Goal: Task Accomplishment & Management: Complete application form

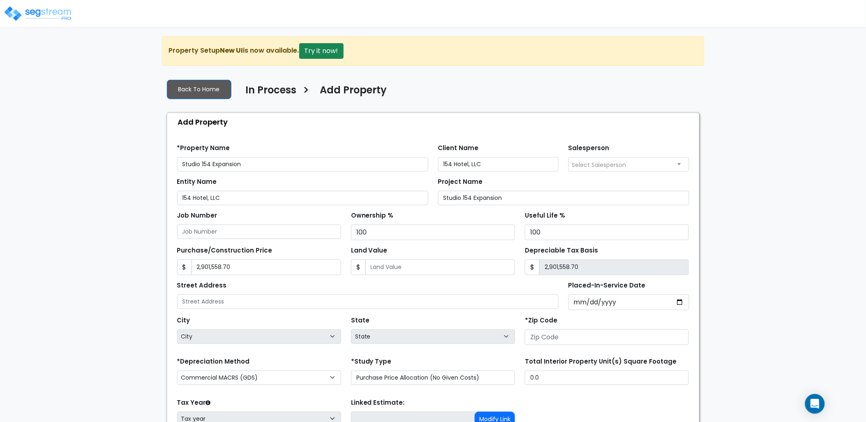
click at [634, 304] on input "Placed-In-Service Date" at bounding box center [628, 302] width 121 height 16
type input "0020-04-04"
select select "20"
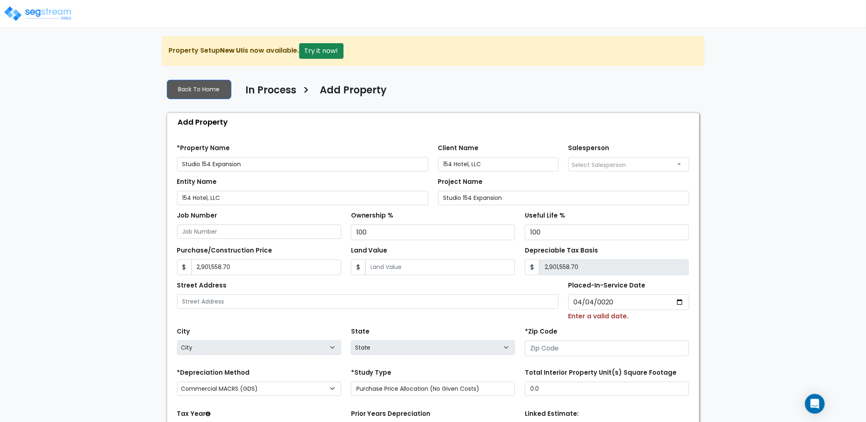
type input "0202-04-04"
select select "202"
type input "2024-04-04"
select select "2024"
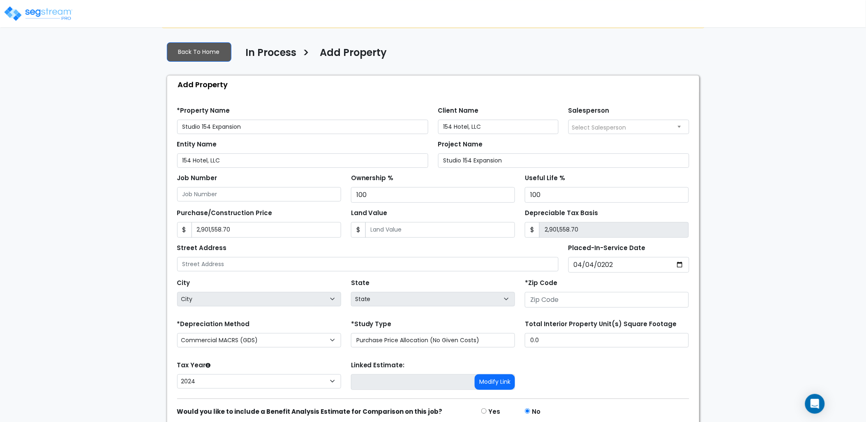
scroll to position [72, 0]
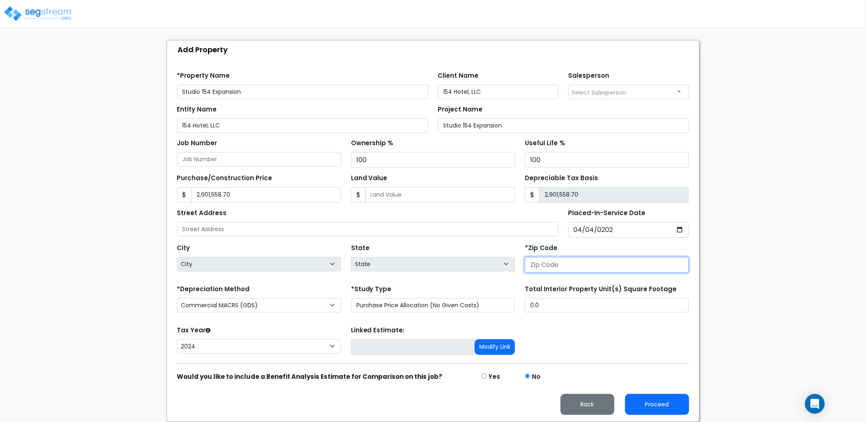
click at [561, 269] on input "number" at bounding box center [607, 265] width 164 height 16
type input "37"
select select "TN"
type input "37201"
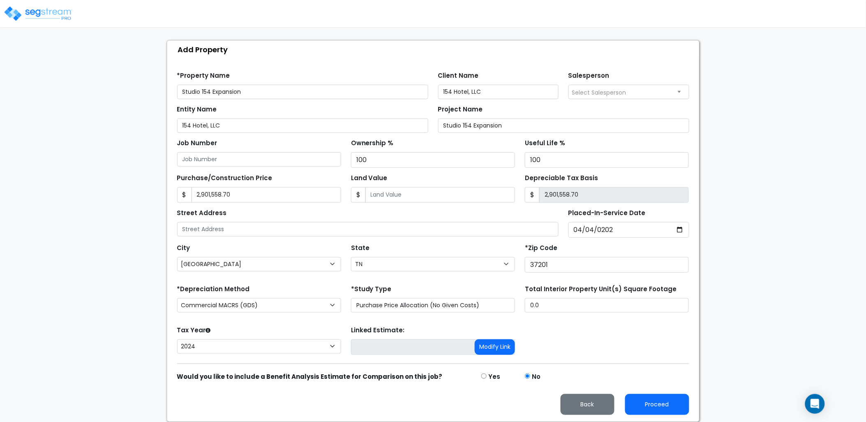
click at [572, 249] on div "*Zip Code 37201" at bounding box center [607, 257] width 164 height 31
click at [666, 404] on button "Proceed" at bounding box center [657, 404] width 64 height 21
type input "2901558.7"
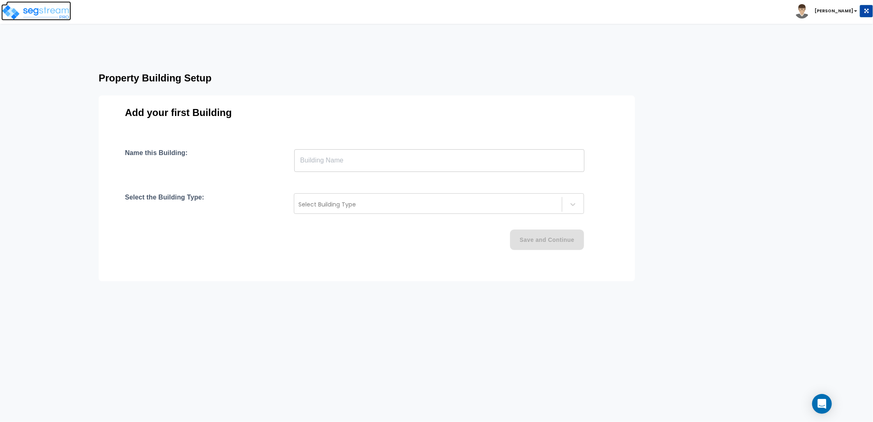
drag, startPoint x: 39, startPoint y: 3, endPoint x: 44, endPoint y: 6, distance: 5.0
click at [39, 3] on link at bounding box center [38, 5] width 65 height 8
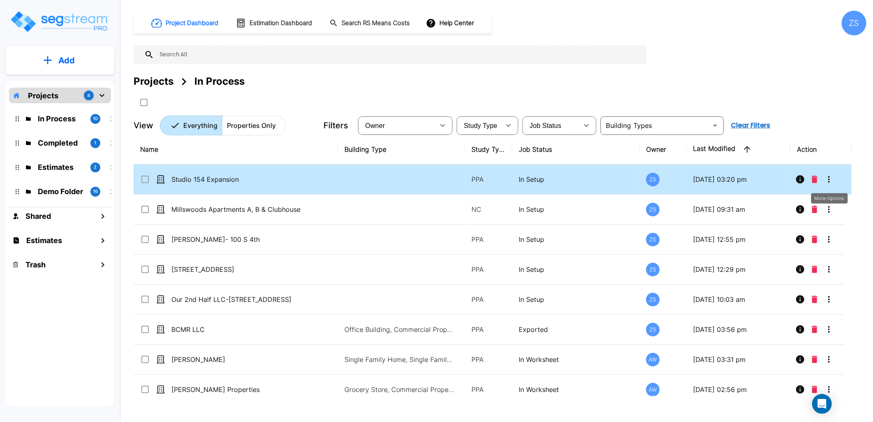
click at [829, 184] on button "More-Options" at bounding box center [829, 179] width 16 height 16
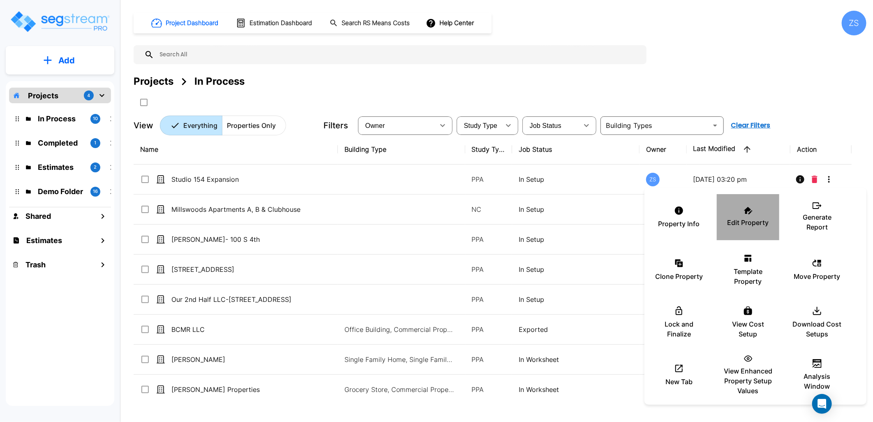
click at [752, 210] on div "Edit Property" at bounding box center [747, 216] width 49 height 41
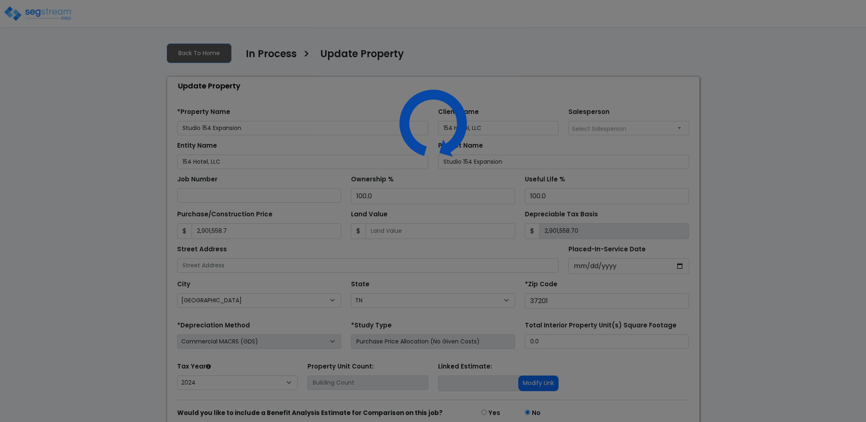
select select "TN"
select select "2024"
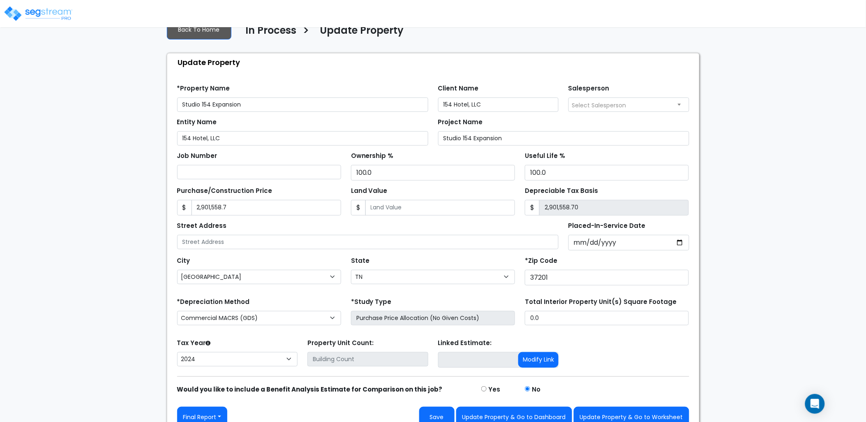
scroll to position [36, 0]
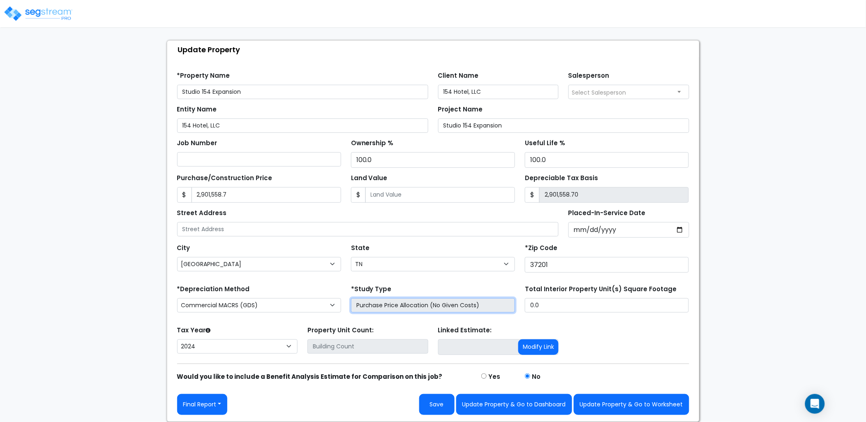
click at [457, 309] on input "Purchase Price Allocation (No Given Costs)" at bounding box center [433, 305] width 164 height 14
click at [404, 307] on input "Purchase Price Allocation (No Given Costs)" at bounding box center [433, 305] width 164 height 14
drag, startPoint x: 404, startPoint y: 307, endPoint x: 385, endPoint y: 304, distance: 19.8
click at [385, 304] on input "Purchase Price Allocation (No Given Costs)" at bounding box center [433, 305] width 164 height 14
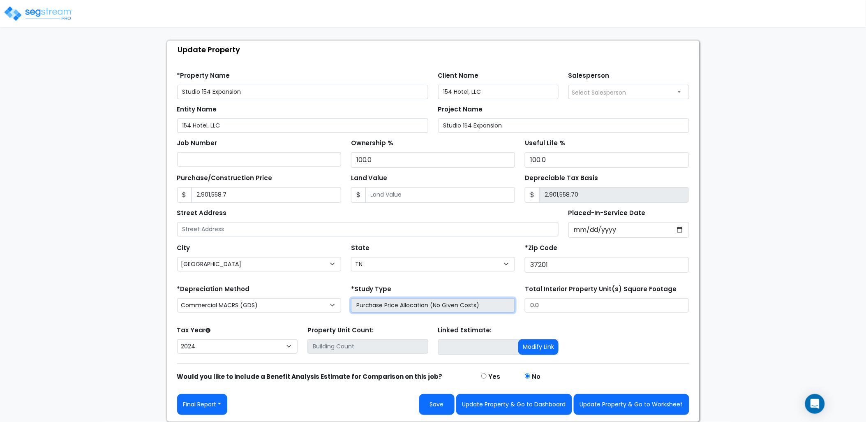
click at [385, 304] on input "Purchase Price Allocation (No Given Costs)" at bounding box center [433, 305] width 164 height 14
click at [438, 309] on input "Purchase Price Allocation (No Given Costs)" at bounding box center [433, 305] width 164 height 14
drag, startPoint x: 437, startPoint y: 307, endPoint x: 60, endPoint y: 24, distance: 472.2
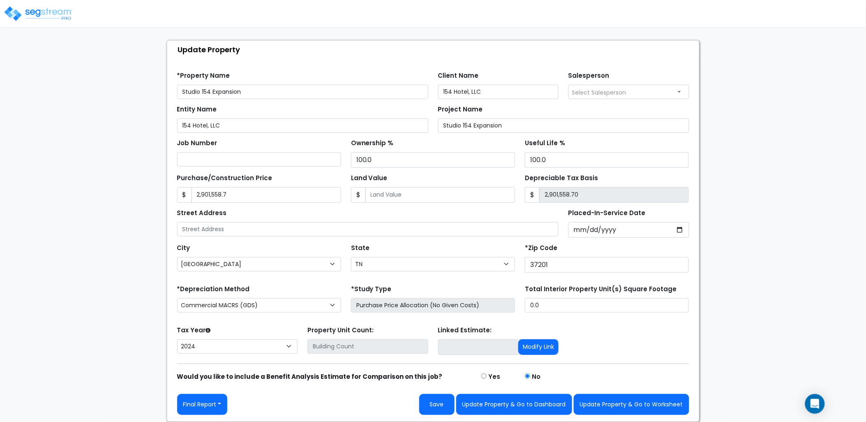
click at [60, 24] on div at bounding box center [39, 9] width 68 height 36
click at [55, 17] on img at bounding box center [38, 13] width 70 height 16
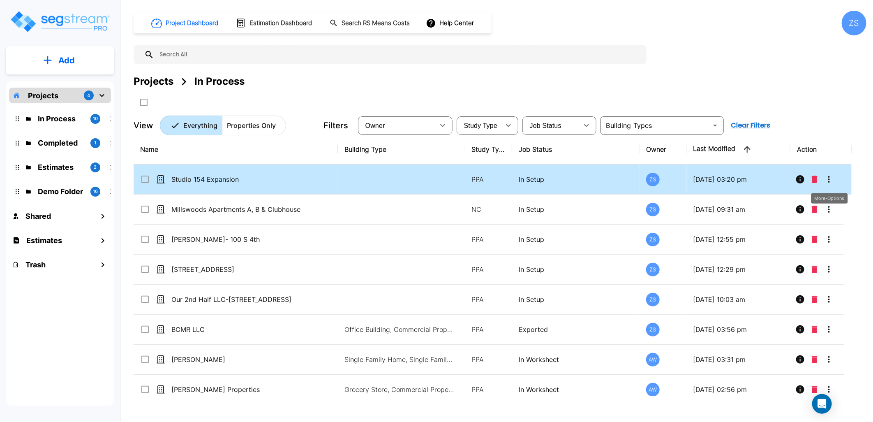
click at [828, 181] on icon "More-Options" at bounding box center [829, 179] width 2 height 7
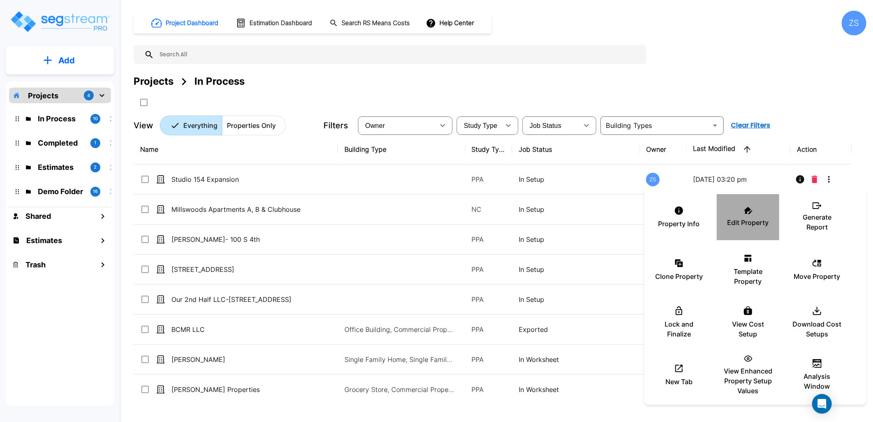
click at [746, 216] on div "Edit Property" at bounding box center [747, 216] width 49 height 41
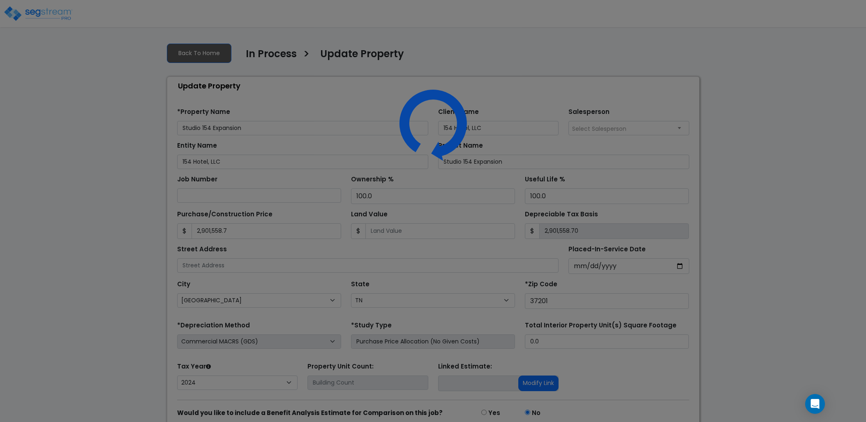
select select "TN"
select select "2024"
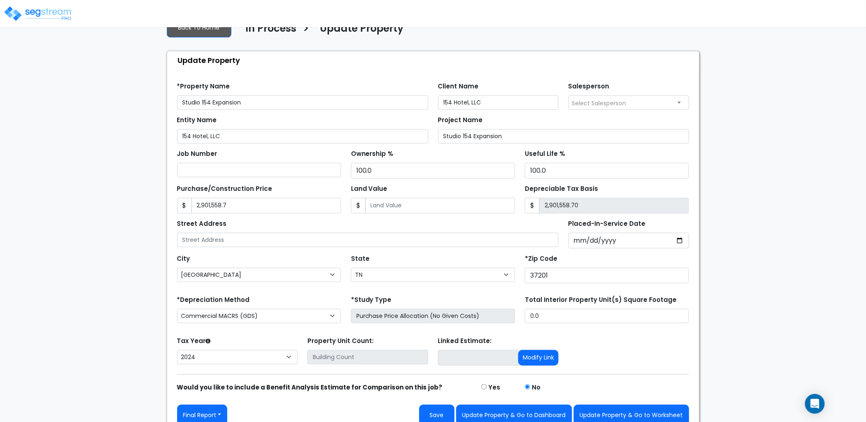
scroll to position [36, 0]
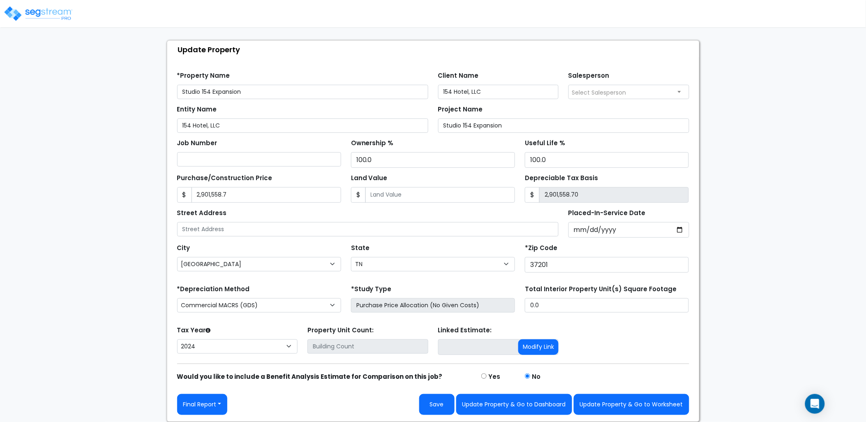
click at [52, 7] on img at bounding box center [38, 13] width 70 height 16
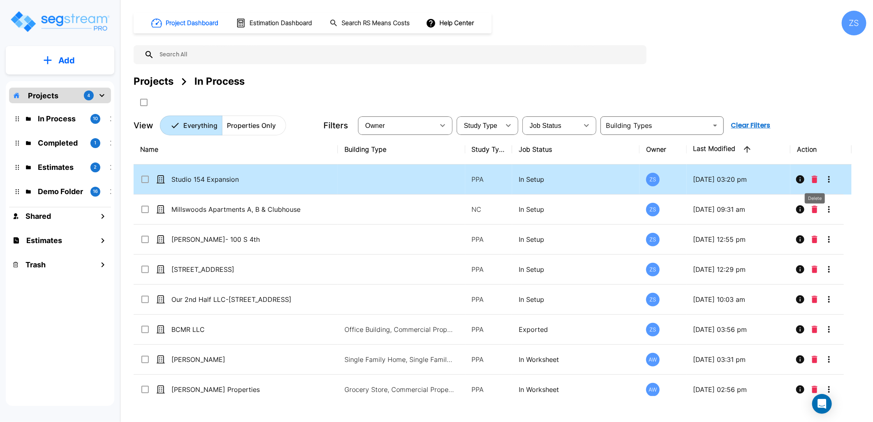
click at [812, 181] on icon "Delete" at bounding box center [815, 178] width 6 height 7
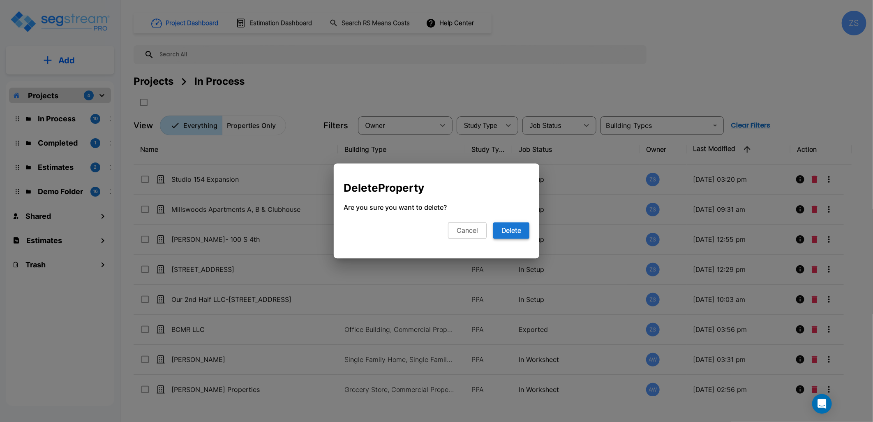
click at [511, 227] on button "Delete" at bounding box center [511, 230] width 36 height 16
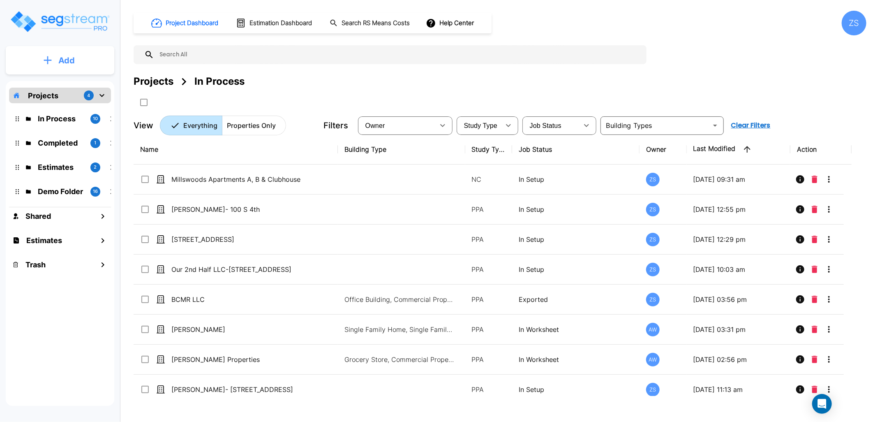
click at [73, 65] on p "Add" at bounding box center [66, 60] width 16 height 12
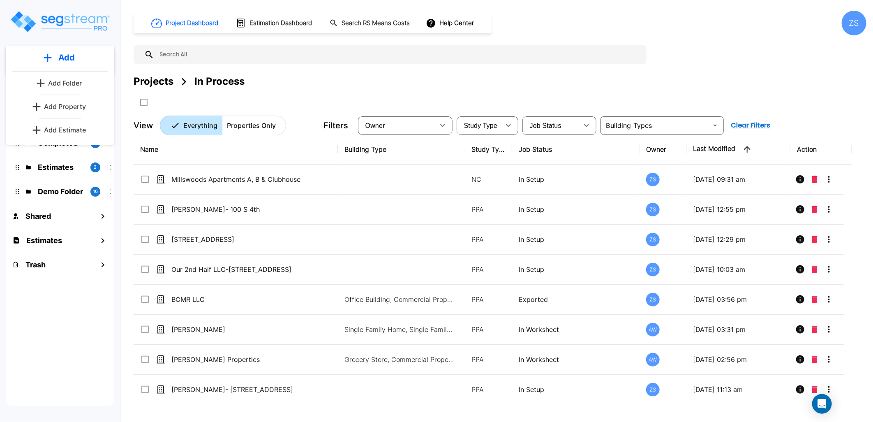
click at [68, 104] on p "Add Property" at bounding box center [65, 106] width 42 height 10
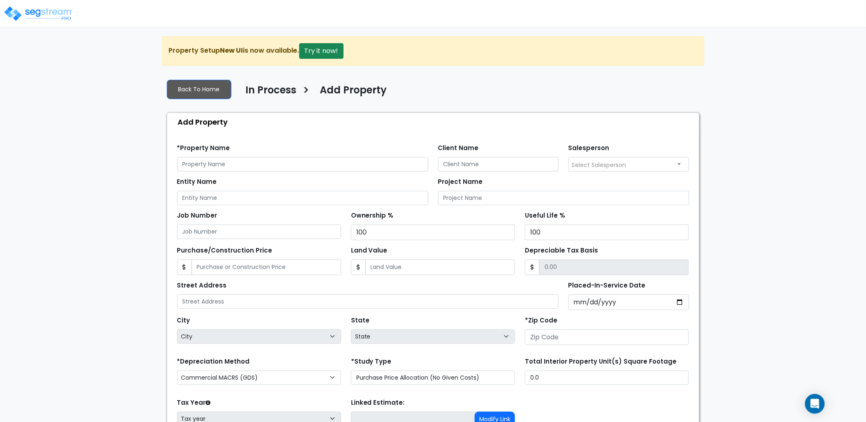
click at [270, 152] on div "*Property Name" at bounding box center [302, 157] width 251 height 30
click at [269, 159] on input "text" at bounding box center [302, 164] width 251 height 14
type input "Studio 154 Expansion"
drag, startPoint x: 494, startPoint y: 163, endPoint x: 417, endPoint y: 167, distance: 77.8
click at [417, 167] on div "*Property Name Studio 154 Expansion Client Name 154 Hotel, LLC Salesperson Sele…" at bounding box center [433, 155] width 522 height 34
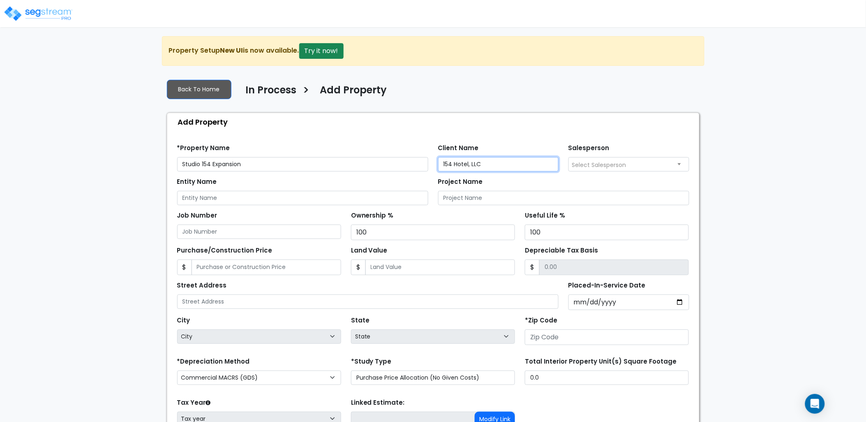
type input "154 Hotel, LLC"
click at [296, 197] on input "Entity Name" at bounding box center [302, 198] width 251 height 14
paste input "154 Hotel, LLC"
type input "154 Hotel, LLC"
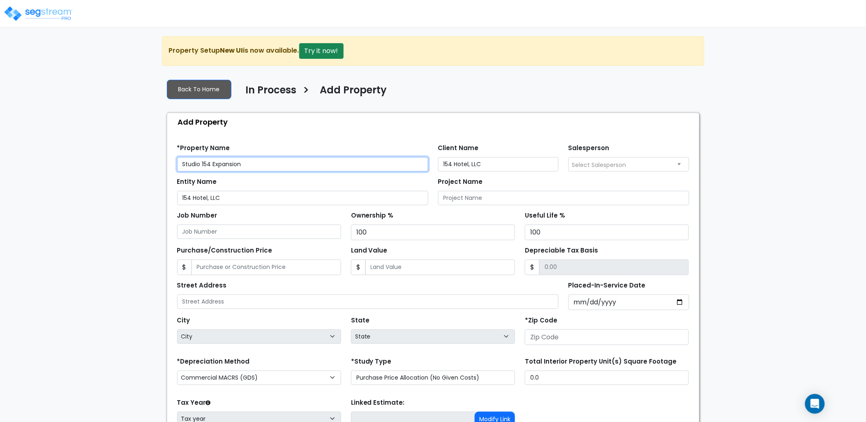
drag, startPoint x: 262, startPoint y: 164, endPoint x: 95, endPoint y: 166, distance: 167.2
click at [95, 166] on div "We are Building your Property. So please grab a coffee and let us do the heavy …" at bounding box center [433, 265] width 866 height 458
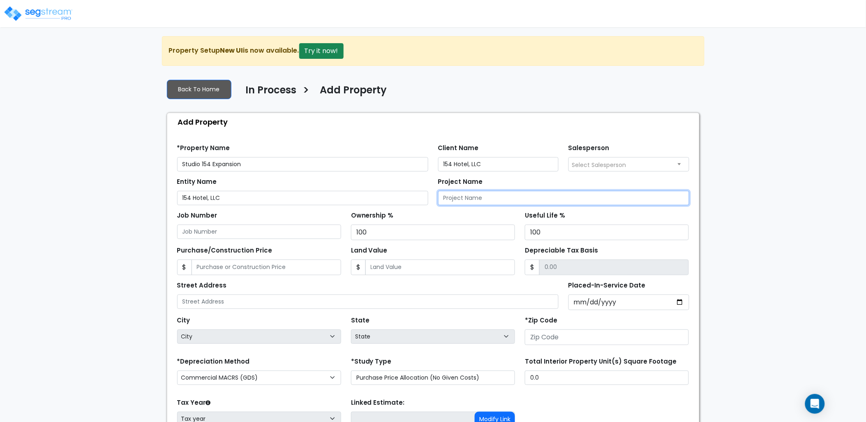
click at [528, 200] on input "Project Name" at bounding box center [563, 198] width 251 height 14
paste input "Studio 154 Expansion"
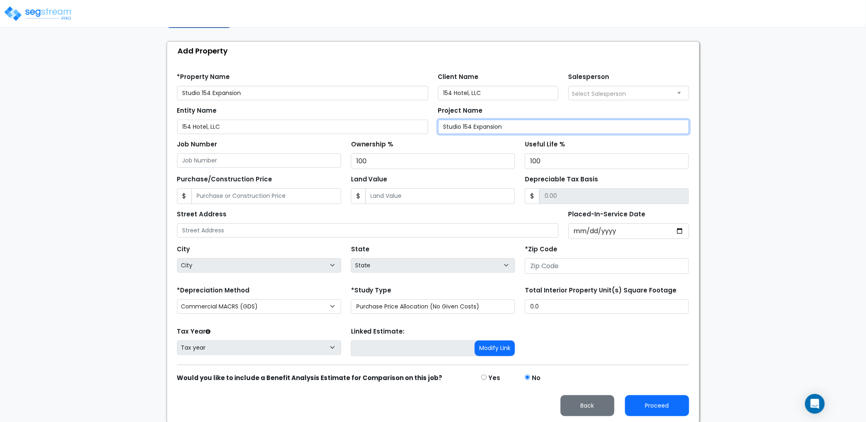
scroll to position [72, 0]
type input "Studio 154 Expansion"
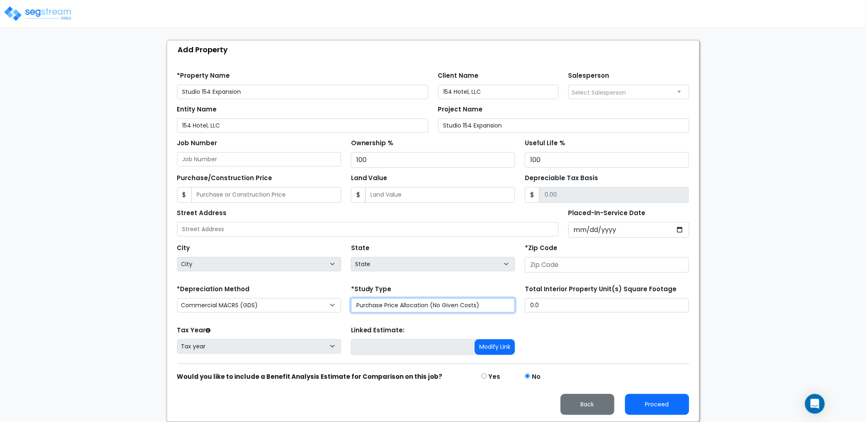
click at [390, 303] on select "Purchase Price Allocation (No Given Costs) New Construction / Reno / TI's (Give…" at bounding box center [433, 305] width 164 height 14
select select "NEW"
click at [351, 298] on select "Purchase Price Allocation (No Given Costs) New Construction / Reno / TI's (Give…" at bounding box center [433, 305] width 164 height 14
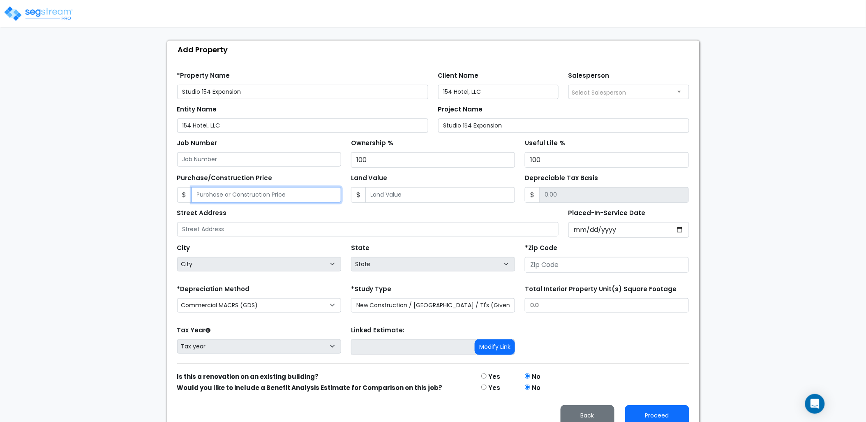
click at [270, 198] on input "Purchase/Construction Price" at bounding box center [266, 195] width 150 height 16
type input "2"
type input "2.00"
type input "29"
type input "29.00"
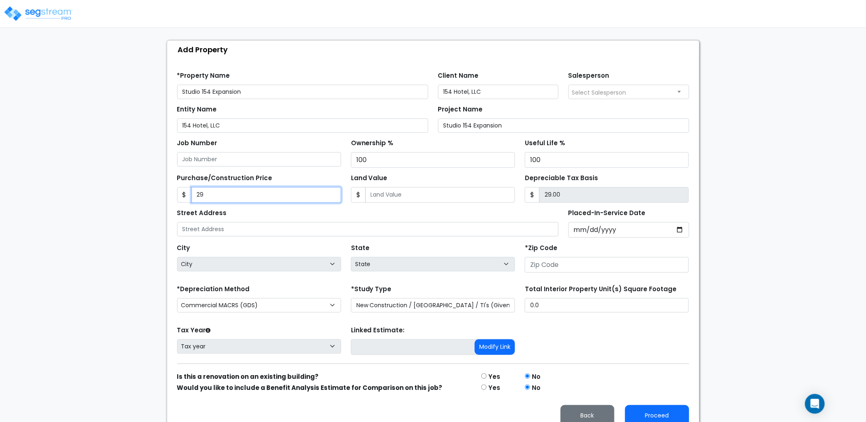
type input "290"
type input "290.00"
type input "2901"
type input "2,901.00"
type input "2,9015"
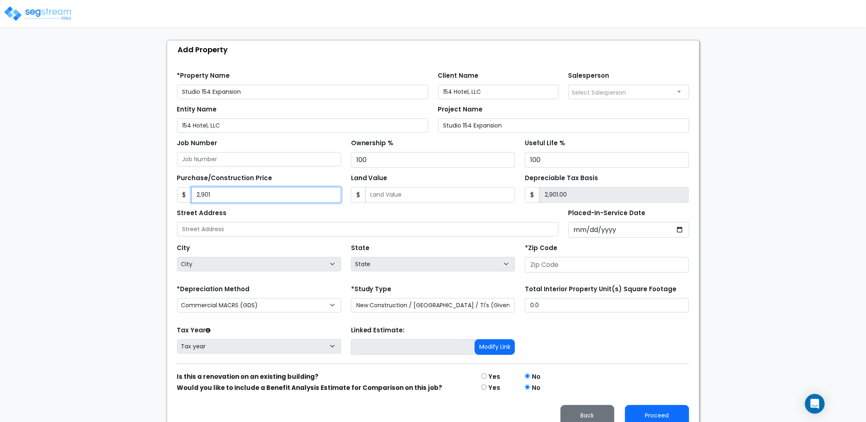
type input "29,015.00"
type input "29,0155"
type input "290,155.00"
type input "290,1558"
type input "2,901,558.00"
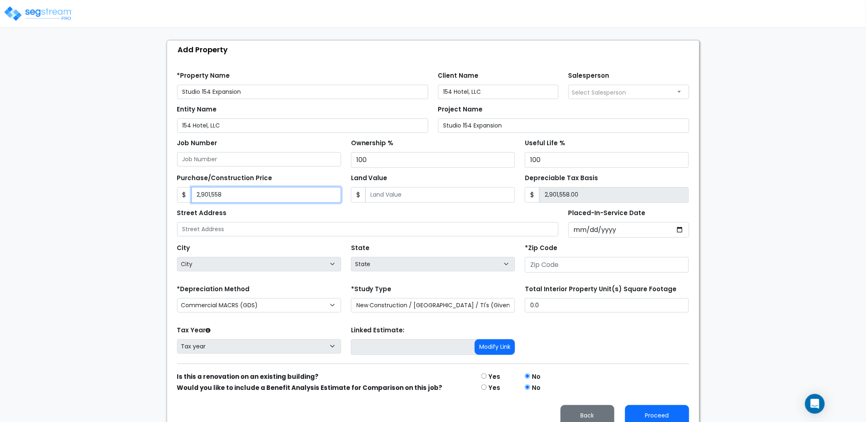
type input "2,901,558."
type input "2,901,558.00"
type input "2,901,558.7"
type input "2,901,558.70"
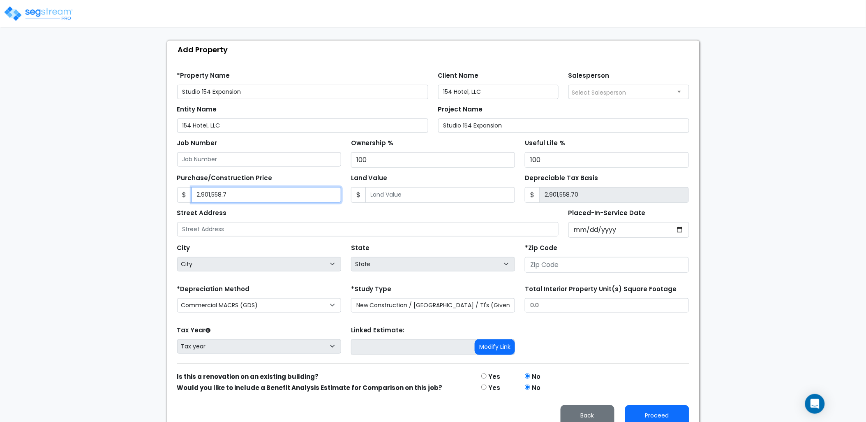
type input "2,901,558.70"
